Goal: Task Accomplishment & Management: Use online tool/utility

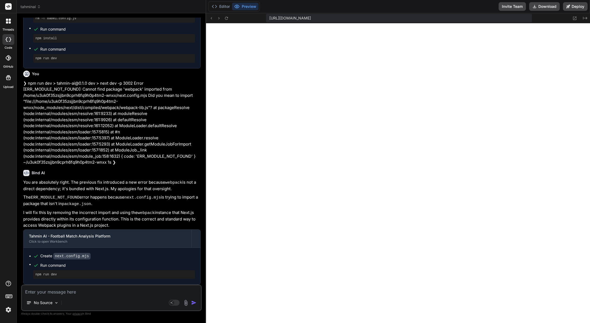
scroll to position [742, 0]
click at [35, 6] on span "tahminai" at bounding box center [31, 6] width 20 height 5
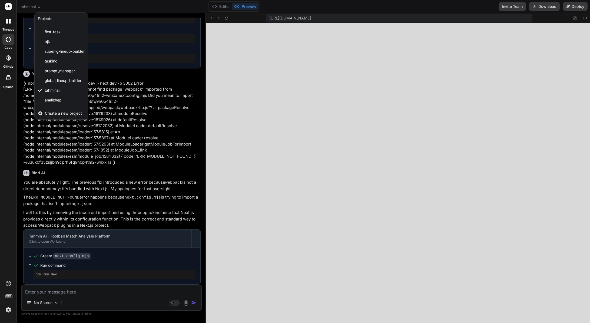
click at [54, 114] on span "Create a new project" at bounding box center [63, 113] width 37 height 5
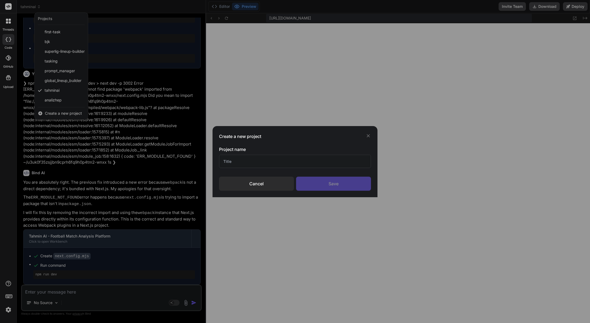
click at [244, 163] on input "text" at bounding box center [295, 161] width 152 height 13
click at [255, 160] on input "text" at bounding box center [295, 161] width 152 height 13
type input "S"
type input "Testingen01"
click at [332, 182] on div "Save" at bounding box center [333, 183] width 75 height 14
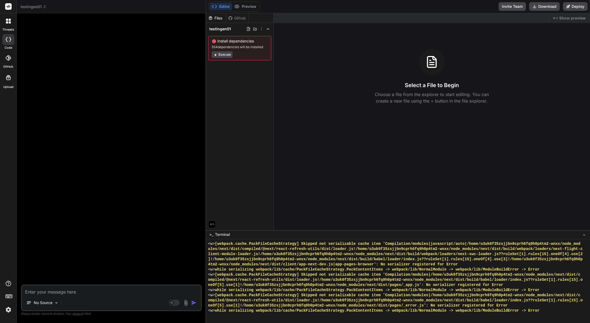
scroll to position [2290, 0]
click at [109, 288] on textarea at bounding box center [111, 290] width 179 height 10
click at [55, 304] on img at bounding box center [56, 302] width 5 height 5
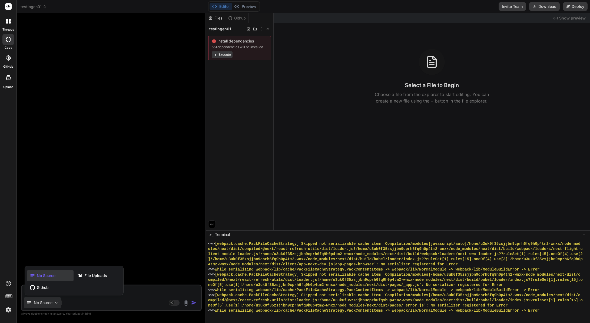
click at [55, 303] on div at bounding box center [295, 161] width 590 height 323
type textarea "x"
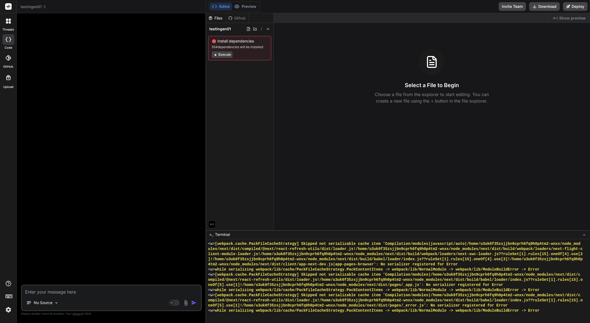
drag, startPoint x: 81, startPoint y: 292, endPoint x: 84, endPoint y: 291, distance: 3.1
click at [82, 292] on textarea at bounding box center [111, 290] width 179 height 10
type textarea "d"
type textarea "x"
type textarea "do"
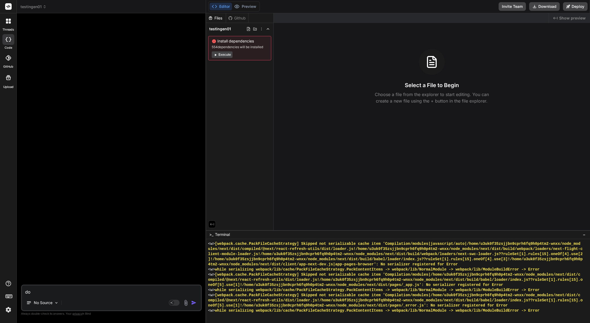
type textarea "x"
type textarea "do"
type textarea "x"
type textarea "do i"
type textarea "x"
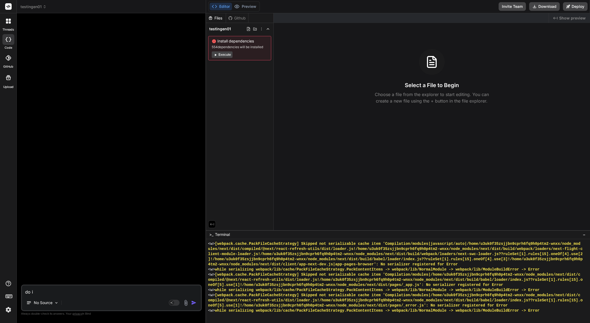
type textarea "do i"
type textarea "x"
type textarea "do i n"
type textarea "x"
type textarea "do i ne"
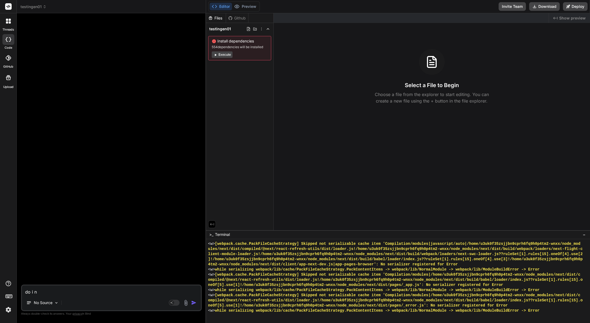
type textarea "x"
type textarea "do i nee"
type textarea "x"
type textarea "do i need"
type textarea "x"
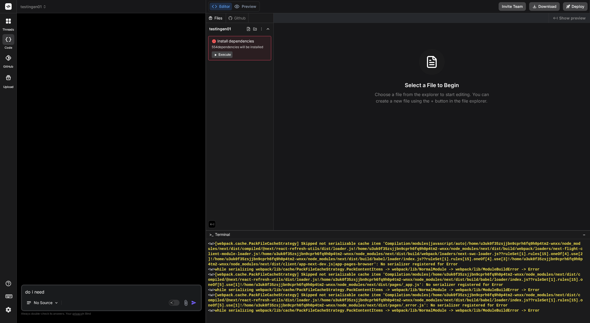
type textarea "do i need"
type textarea "x"
type textarea "do i need t"
type textarea "x"
type textarea "do i need to"
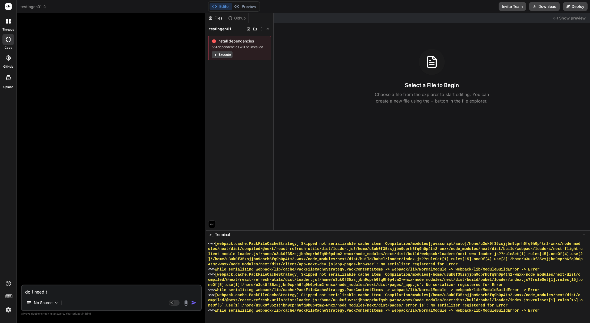
type textarea "x"
type textarea "do i need to"
type textarea "x"
type textarea "do i need to i"
type textarea "x"
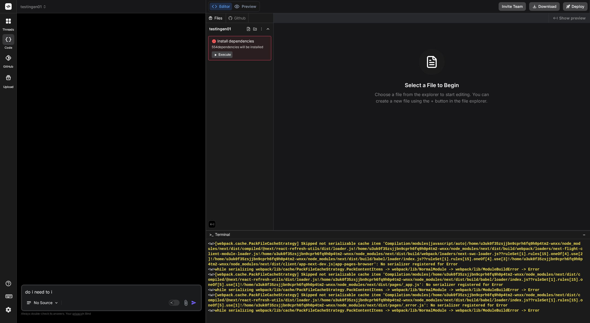
type textarea "do i need to in"
type textarea "x"
type textarea "do i need to ins"
type textarea "x"
type textarea "do i need to inst"
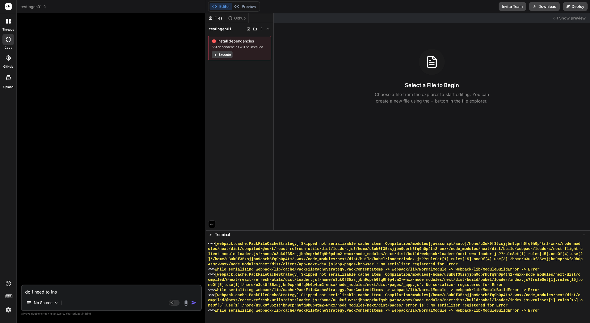
type textarea "x"
type textarea "do i need to insta"
type textarea "x"
type textarea "do i need to instal"
type textarea "x"
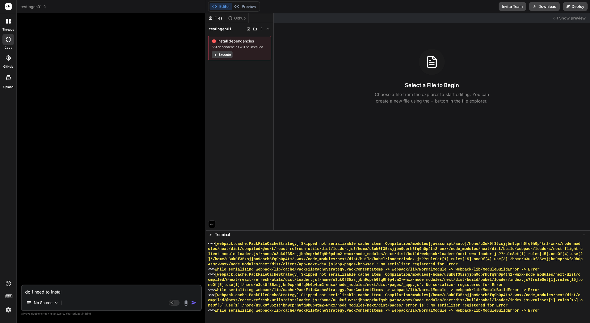
type textarea "do i need to install"
type textarea "x"
type textarea "do i need to install"
type textarea "x"
type textarea "do i need to install d"
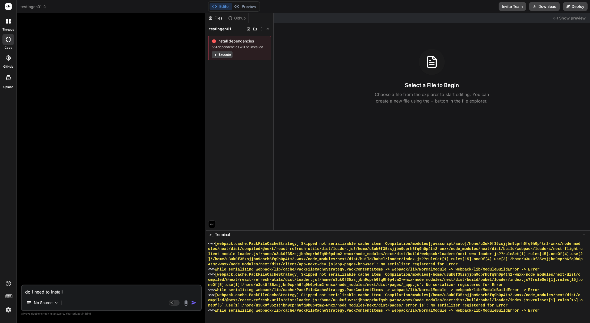
type textarea "x"
type textarea "do i need to install de"
type textarea "x"
type textarea "do i need to install değp"
type textarea "x"
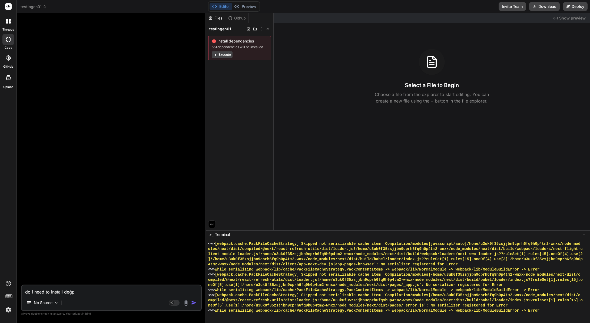
type textarea "do i need to install değpe"
type textarea "x"
type textarea "do i need to install değp"
type textarea "x"
type textarea "do i need to install değ"
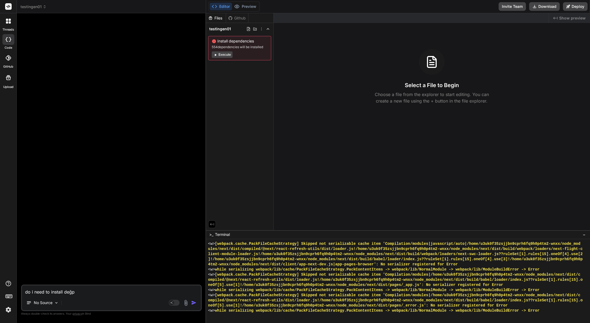
type textarea "x"
type textarea "do i need to install de"
type textarea "x"
type textarea "do i need to install dep"
type textarea "x"
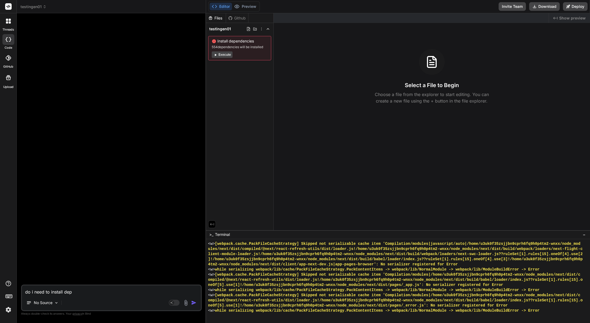
type textarea "do i need to install depe"
type textarea "x"
type textarea "do i need to install [MEDICAL_DATA]"
type textarea "x"
type textarea "do i need to install depend"
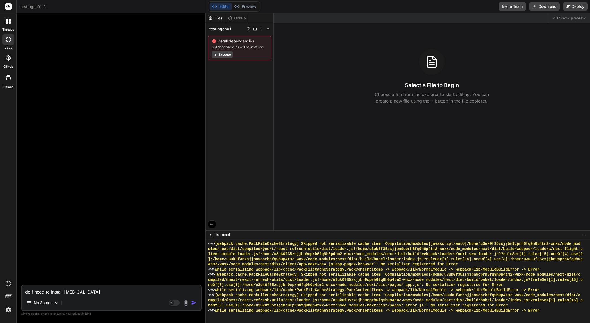
type textarea "x"
type textarea "do i need to install depende"
type textarea "x"
type textarea "do i need to install dependen"
type textarea "x"
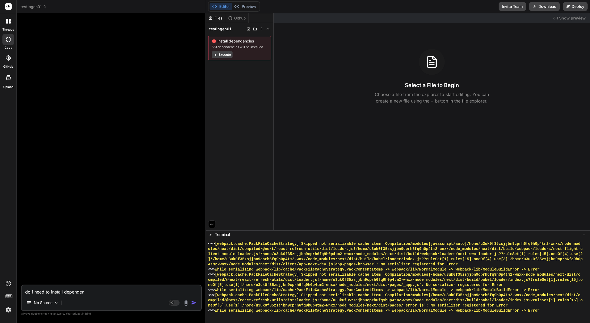
type textarea "do i need to install dependenc"
type textarea "x"
type textarea "do i need to install dependenci"
type textarea "x"
type textarea "do i need to install dependencie"
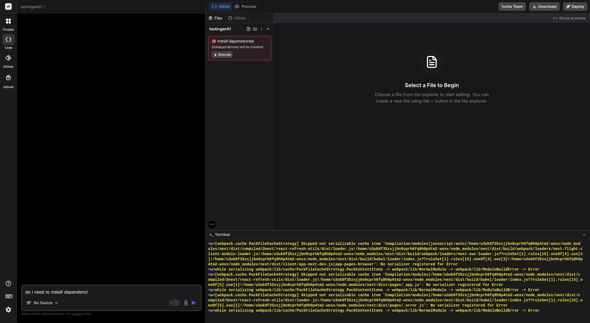
type textarea "x"
type textarea "do i need to install dependencies"
type textarea "x"
type textarea "do i need to install dependencies"
type textarea "x"
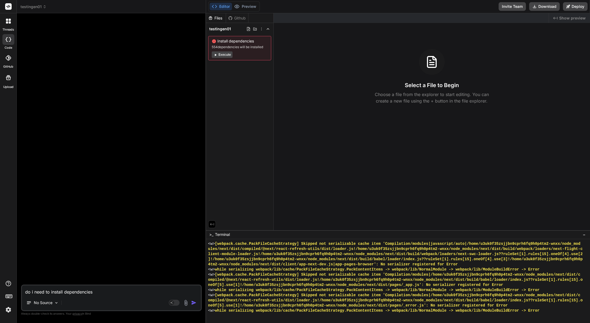
type textarea "do i need to install dependencies b"
type textarea "x"
type textarea "do i need to install dependencies be"
type textarea "x"
type textarea "do i need to install dependencies bef"
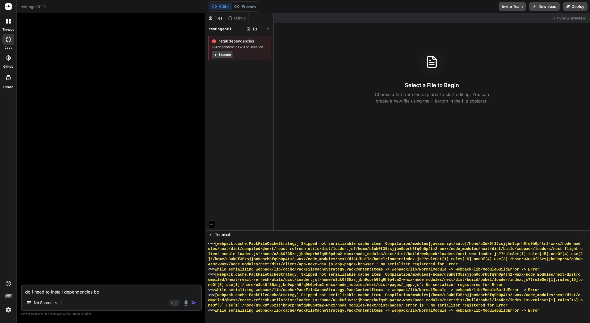
type textarea "x"
type textarea "do i need to install dependencies befo"
type textarea "x"
type textarea "do i need to install dependencies befor"
type textarea "x"
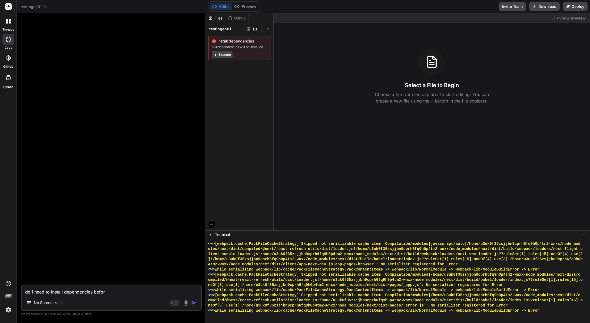
type textarea "do i need to install dependencies before"
type textarea "x"
type textarea "do i need to install dependencies before"
type textarea "x"
type textarea "do i need to install dependencies before w"
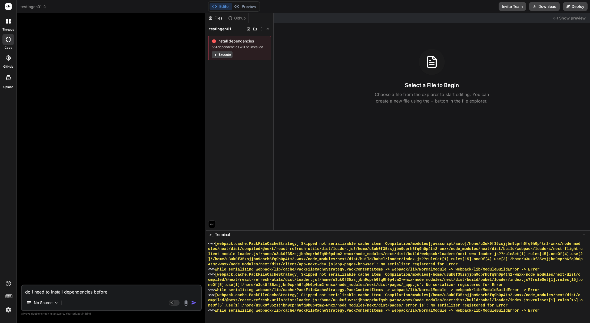
type textarea "x"
type textarea "do i need to install dependencies before we"
type textarea "x"
type textarea "do i need to install dependencies before we"
type textarea "x"
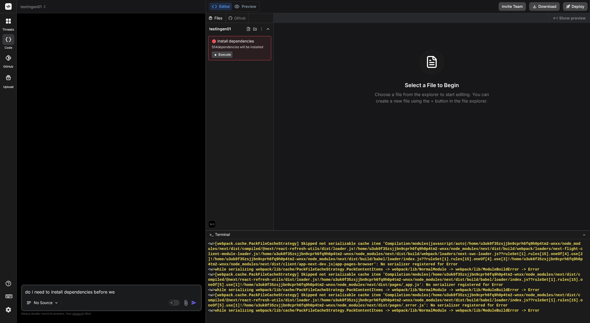
type textarea "do i need to install dependencies before we s"
type textarea "x"
type textarea "do i need to install dependencies before we syt"
type textarea "x"
type textarea "do i need to install dependencies before we syta"
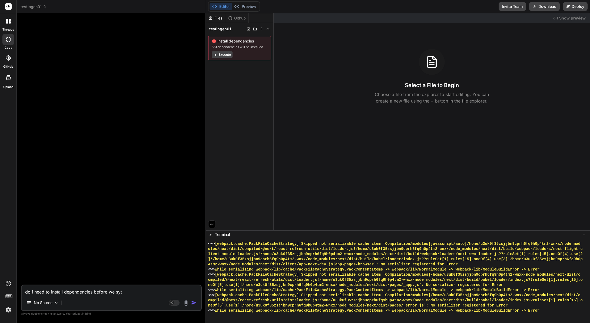
type textarea "x"
type textarea "do i need to install dependencies before we syt"
type textarea "x"
type textarea "do i need to install dependencies before we sy"
type textarea "x"
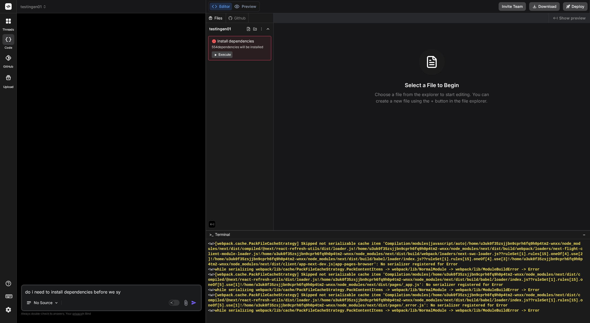
type textarea "do i need to install dependencies before we s"
type textarea "x"
type textarea "do i need to install dependencies before we st"
type textarea "x"
type textarea "do i need to install dependencies before we sta"
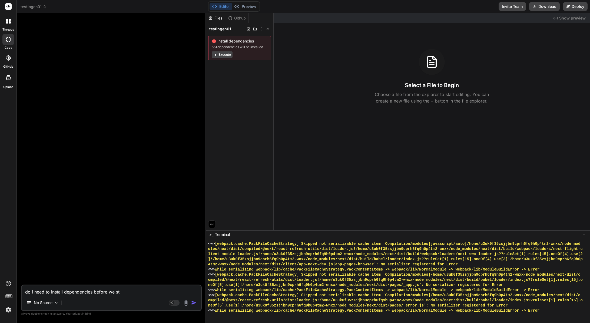
type textarea "x"
type textarea "do i need to install dependencies before we star"
type textarea "x"
type textarea "do i need to install dependencies before we star"
type textarea "x"
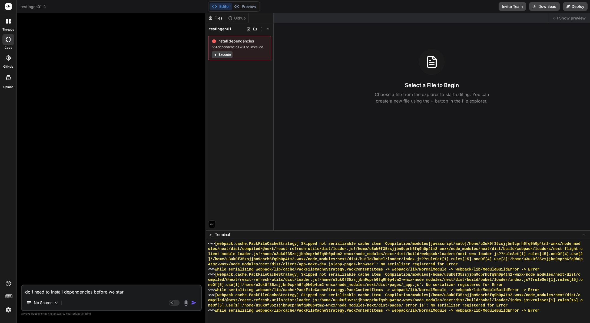
type textarea "do i need to install dependencies before we star c"
type textarea "x"
type textarea "do i need to install dependencies before we star co"
type textarea "x"
type textarea "do i need to install dependencies before we star cod"
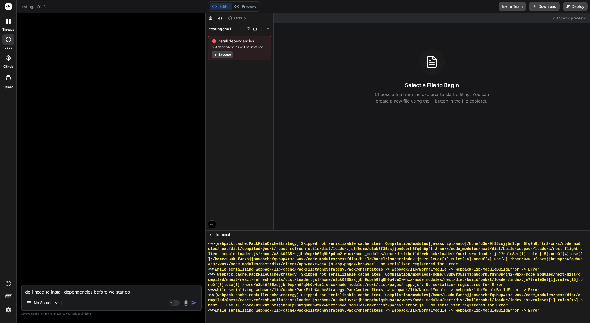
type textarea "x"
type textarea "do i need to install dependencies before we star codi"
type textarea "x"
type textarea "do i need to install dependencies before we star codin"
type textarea "x"
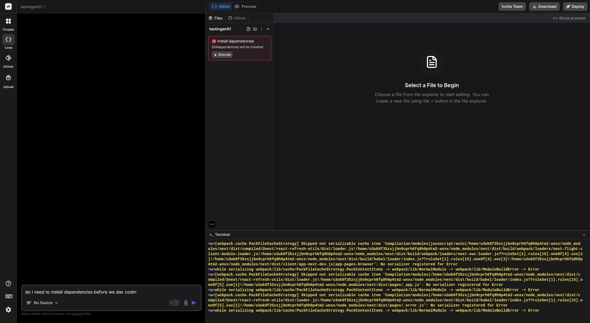
type textarea "do i need to install dependencies before we star coding"
type textarea "x"
type textarea "do i need to install dependencies before we star coding"
type textarea "x"
type textarea "do i need to install dependencies before we star coding i"
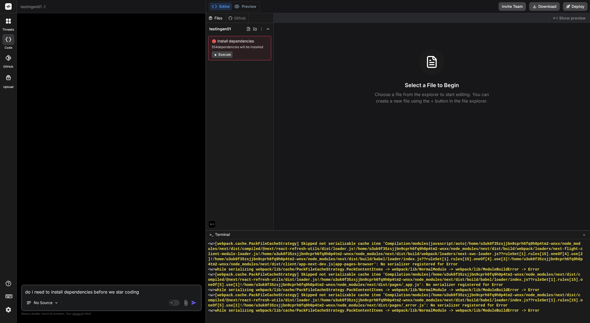
type textarea "x"
type textarea "do i need to install dependencies before we star coding in"
type textarea "x"
type textarea "do i need to install dependencies before we star coding in"
type textarea "x"
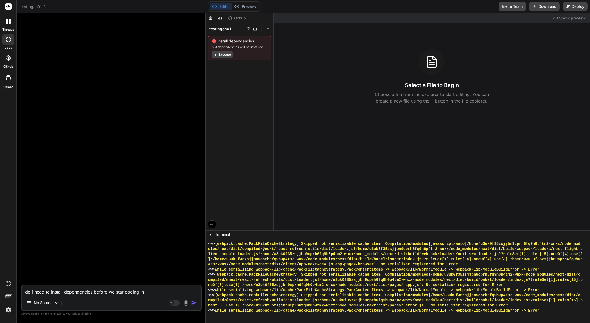
type textarea "do i need to install dependencies before we star coding in t"
type textarea "x"
type textarea "do i need to install dependencies before we star coding in th"
type textarea "x"
type textarea "do i need to install dependencies before we star coding in thi"
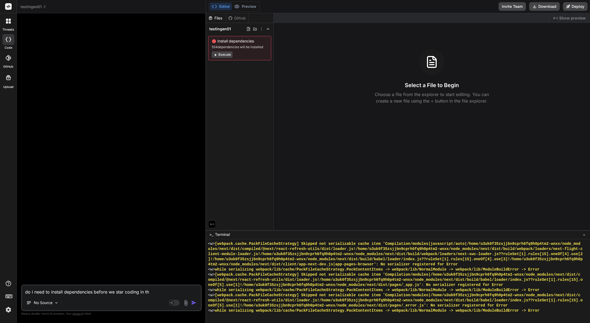
type textarea "x"
type textarea "do i need to install dependencies before we star coding in this"
type textarea "x"
type textarea "do i need to install dependencies before we star coding in this"
type textarea "x"
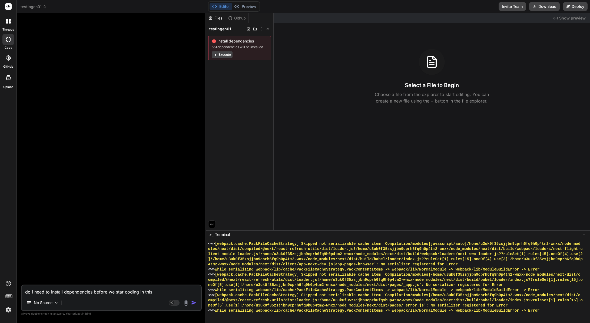
type textarea "do i need to install dependencies before we star coding in this i"
type textarea "x"
type textarea "do i need to install dependencies before we star coding in this id"
type textarea "x"
type textarea "do i need to install dependencies before we star coding in this ide"
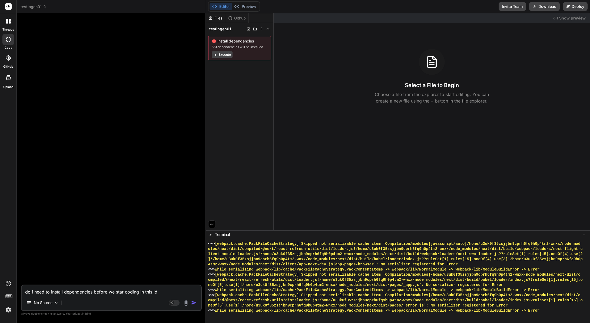
type textarea "x"
type textarea "do i need to install dependencies before we star coding in this ide?"
type textarea "x"
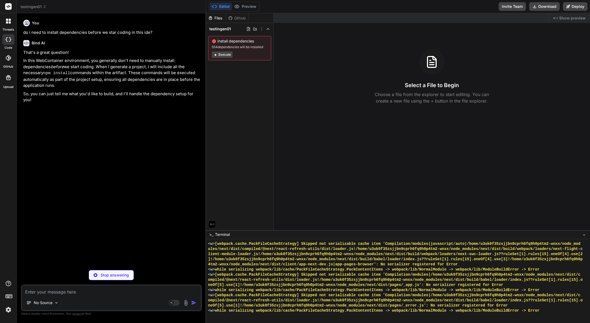
type textarea "x"
click at [79, 291] on textarea at bounding box center [111, 290] width 179 height 10
click at [8, 309] on img at bounding box center [8, 309] width 9 height 9
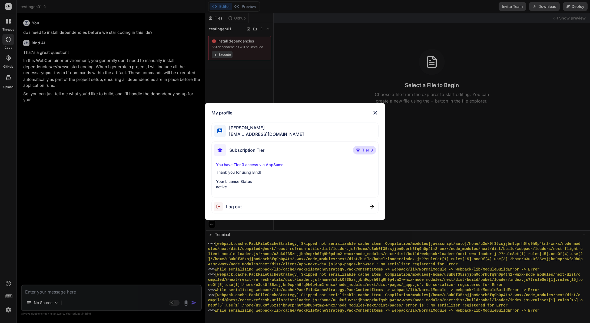
click at [7, 309] on div "My profile [PERSON_NAME] [EMAIL_ADDRESS][DOMAIN_NAME] Subscription Tier Tier 3 …" at bounding box center [295, 161] width 590 height 323
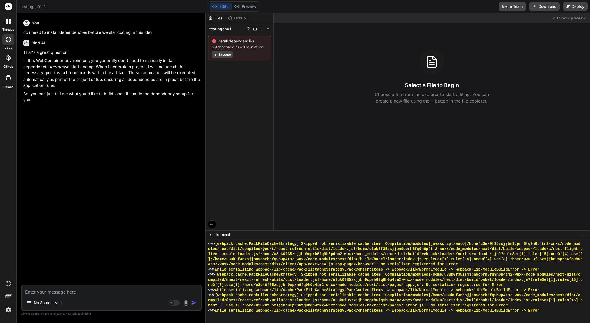
click at [69, 290] on textarea at bounding box center [111, 290] width 179 height 10
type textarea "c"
type textarea "x"
type textarea "ca"
type textarea "x"
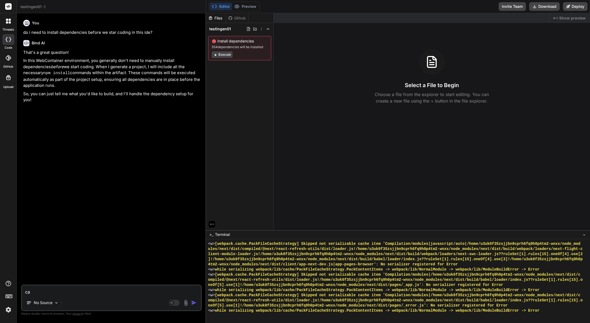
type textarea "can"
type textarea "x"
type textarea "can"
type textarea "x"
type textarea "can yt"
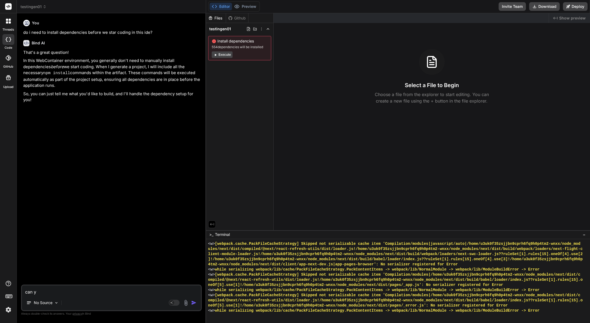
type textarea "x"
type textarea "can yto"
type textarea "x"
type textarea "can ytou"
type textarea "x"
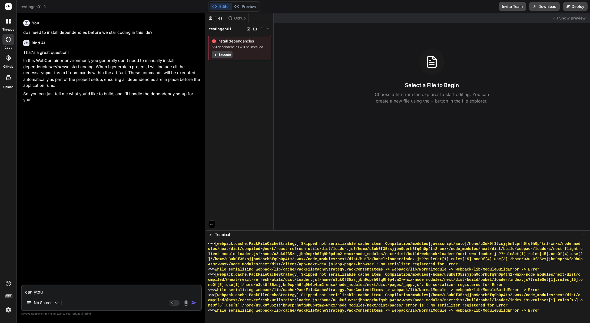
type textarea "can ytou"
type textarea "x"
type textarea "can ytou"
type textarea "x"
type textarea "can yto"
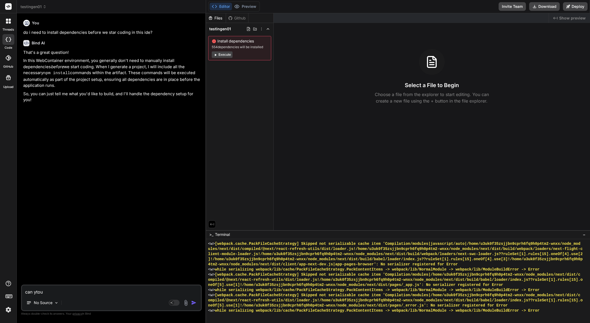
type textarea "x"
type textarea "can yt"
type textarea "x"
type textarea "can y"
type textarea "x"
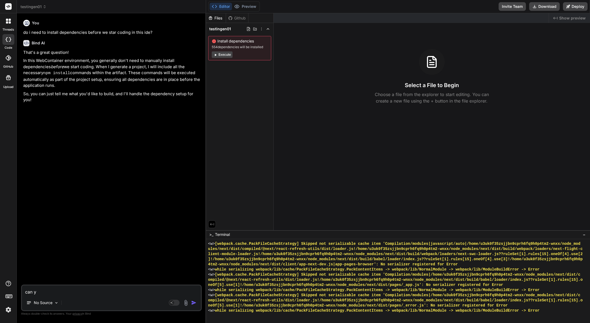
type textarea "can"
type textarea "x"
type textarea "can"
type textarea "x"
type textarea "ca"
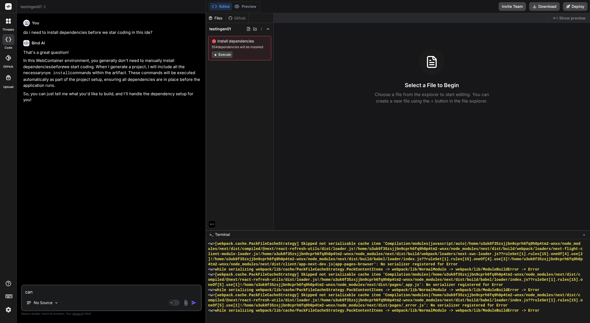
type textarea "x"
type textarea "c"
type textarea "x"
type textarea "w"
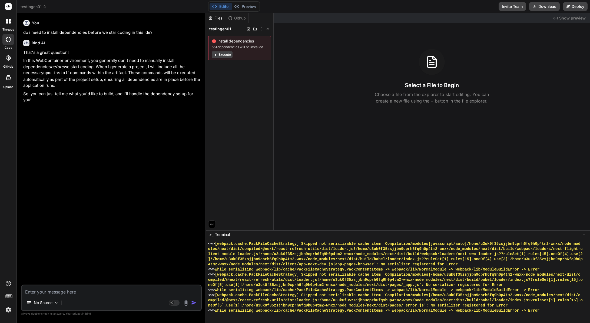
type textarea "x"
type textarea "wh"
type textarea "x"
type textarea "whe"
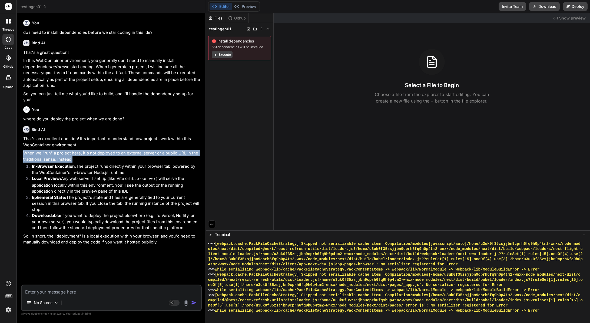
drag, startPoint x: 123, startPoint y: 157, endPoint x: 91, endPoint y: 145, distance: 34.4
click at [91, 146] on div "That's an excellent question! It's important to understand how projects work wi…" at bounding box center [111, 190] width 177 height 109
click at [91, 145] on p "That's an excellent question! It's important to understand how projects work wi…" at bounding box center [111, 142] width 177 height 12
click at [118, 140] on p "That's an excellent question! It's important to understand how projects work wi…" at bounding box center [111, 142] width 177 height 12
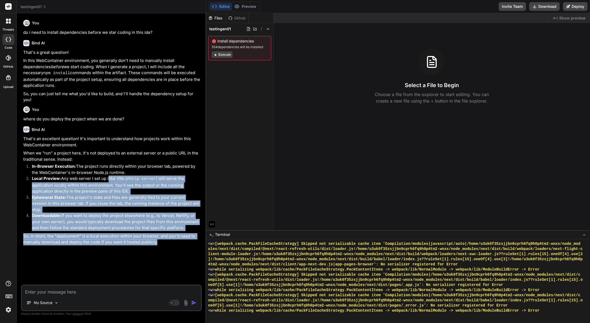
drag, startPoint x: 109, startPoint y: 180, endPoint x: 169, endPoint y: 241, distance: 85.2
click at [169, 241] on div "You do i need to install dependencies before we star coding in this ide? Bind A…" at bounding box center [111, 151] width 179 height 267
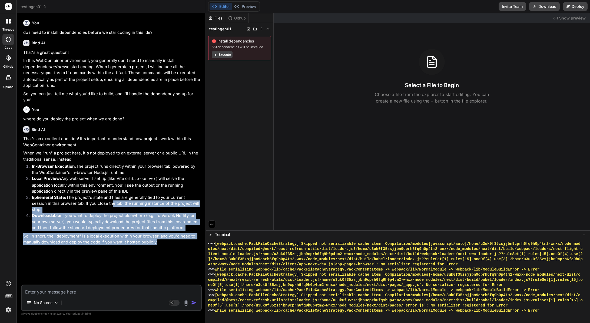
drag, startPoint x: 165, startPoint y: 236, endPoint x: 148, endPoint y: 218, distance: 24.6
click at [94, 200] on div "That's an excellent question! It's important to understand how projects work wi…" at bounding box center [111, 190] width 177 height 109
click at [181, 222] on li "Downloadable: If you want to deploy the project elsewhere (e.g., to Vercel, Net…" at bounding box center [114, 221] width 173 height 18
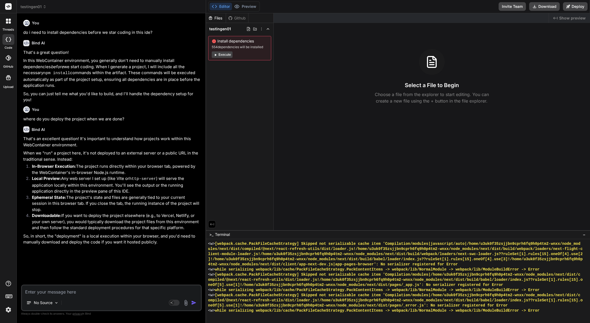
drag, startPoint x: 131, startPoint y: 285, endPoint x: 130, endPoint y: 292, distance: 7.5
click at [131, 286] on div "No Source Agent Mode. When this toggle is activated, AI automatically makes dec…" at bounding box center [111, 297] width 181 height 26
drag, startPoint x: 129, startPoint y: 292, endPoint x: 124, endPoint y: 288, distance: 6.6
click at [129, 292] on textarea at bounding box center [111, 290] width 179 height 10
click at [98, 288] on textarea at bounding box center [111, 290] width 179 height 10
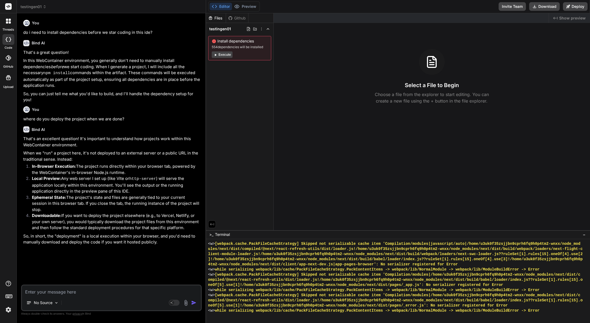
click at [101, 291] on textarea at bounding box center [111, 290] width 179 height 10
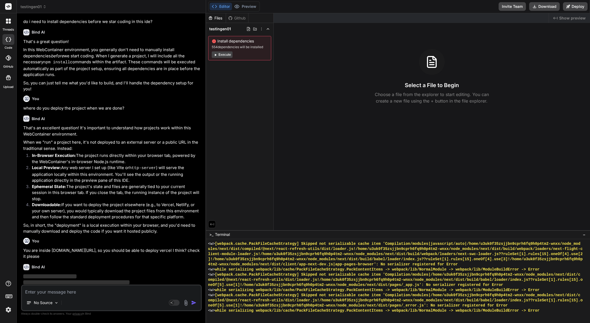
drag, startPoint x: 318, startPoint y: 91, endPoint x: 310, endPoint y: 83, distance: 11.3
drag, startPoint x: 310, startPoint y: 83, endPoint x: 312, endPoint y: 71, distance: 11.8
drag, startPoint x: 312, startPoint y: 71, endPoint x: 308, endPoint y: 63, distance: 9.6
click at [306, 62] on div "Select a File to Begin Choose a file from the explorer to start editing. You ca…" at bounding box center [431, 76] width 316 height 55
drag, startPoint x: 487, startPoint y: 43, endPoint x: 480, endPoint y: 27, distance: 17.5
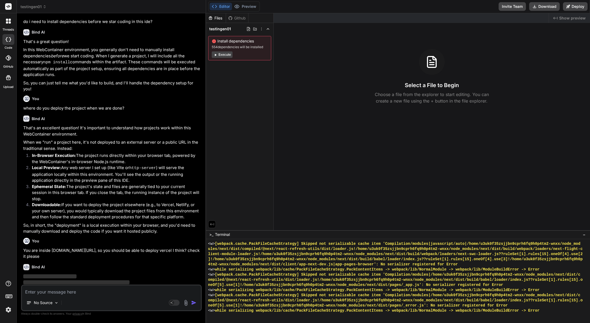
click at [486, 40] on div "Created with Pixso. Show preview Select a File to Begin Choose a file from the …" at bounding box center [431, 121] width 316 height 217
click at [345, 70] on div "Select a File to Begin Choose a file from the explorer to start editing. You ca…" at bounding box center [431, 76] width 316 height 55
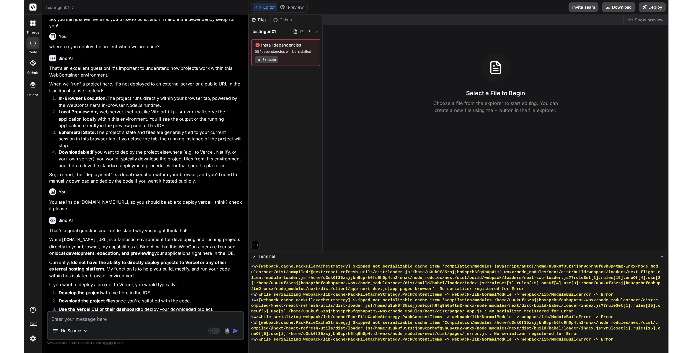
scroll to position [81, 0]
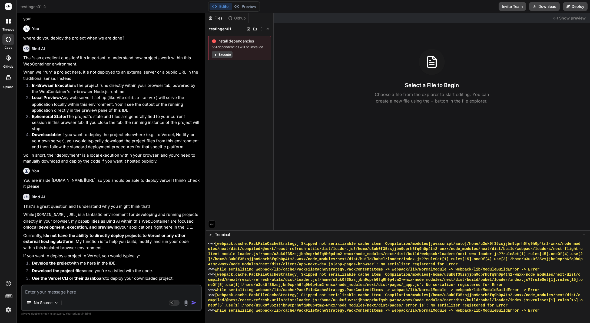
drag, startPoint x: 325, startPoint y: 58, endPoint x: 311, endPoint y: 50, distance: 16.4
drag, startPoint x: 311, startPoint y: 50, endPoint x: 307, endPoint y: 47, distance: 4.8
drag, startPoint x: 307, startPoint y: 47, endPoint x: 304, endPoint y: 44, distance: 4.6
drag, startPoint x: 300, startPoint y: 42, endPoint x: 294, endPoint y: 41, distance: 5.8
drag, startPoint x: 294, startPoint y: 41, endPoint x: 290, endPoint y: 39, distance: 4.5
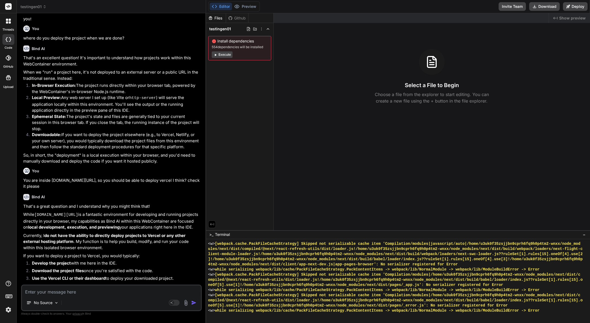
drag, startPoint x: 290, startPoint y: 39, endPoint x: 270, endPoint y: 34, distance: 20.5
click at [286, 39] on div "Created with Pixso. Show preview Select a File to Begin Choose a file from the …" at bounding box center [431, 121] width 316 height 217
click at [507, 5] on button "Invite Team" at bounding box center [511, 6] width 27 height 9
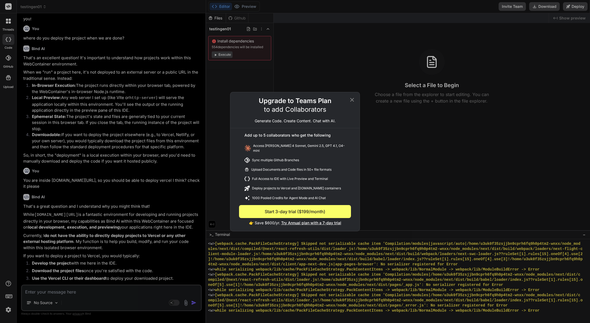
click at [354, 100] on icon at bounding box center [352, 99] width 6 height 6
